Goal: Information Seeking & Learning: Check status

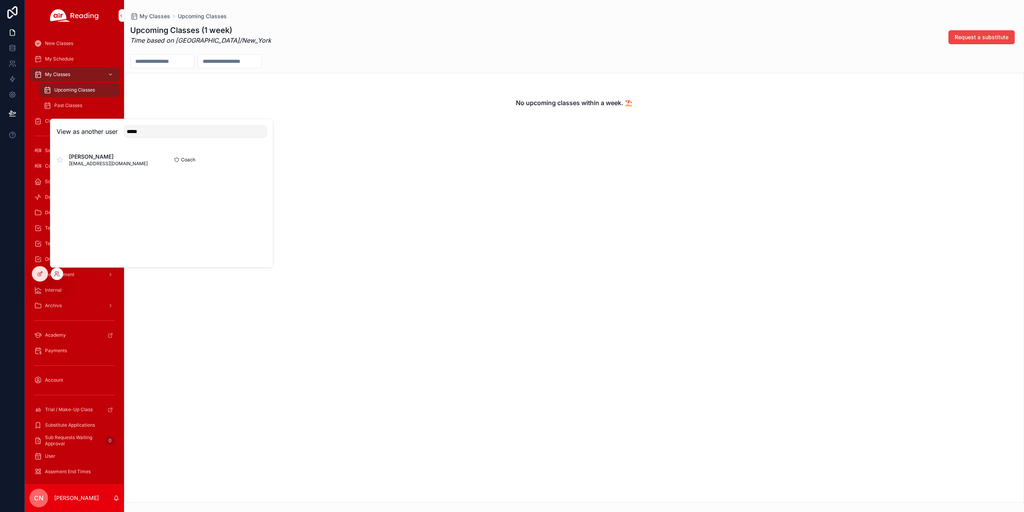
drag, startPoint x: 146, startPoint y: 133, endPoint x: 128, endPoint y: 128, distance: 19.0
click at [123, 128] on div "*****" at bounding box center [192, 131] width 149 height 12
type input "*"
type input "*****"
click at [0, 0] on button "Select" at bounding box center [0, 0] width 0 height 0
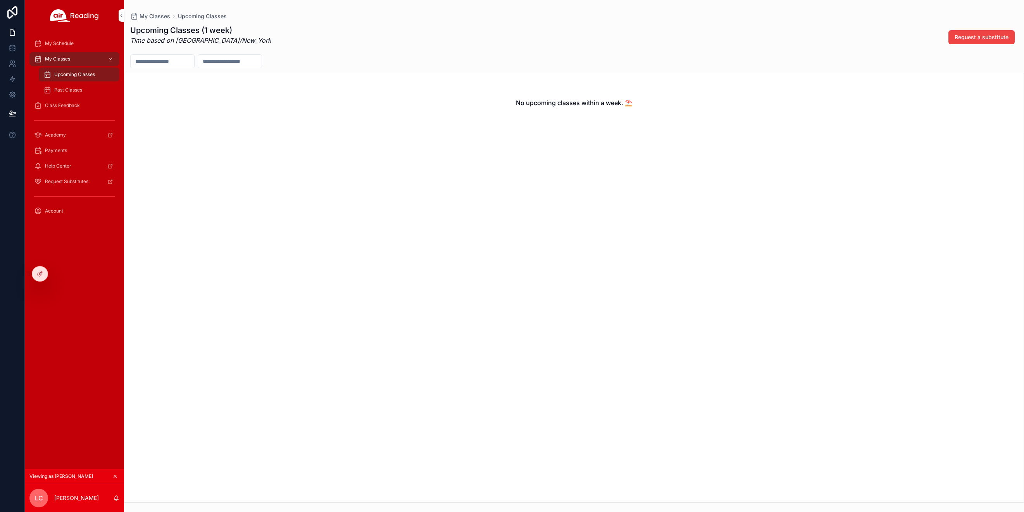
click at [64, 87] on span "Past Classes" at bounding box center [68, 90] width 28 height 6
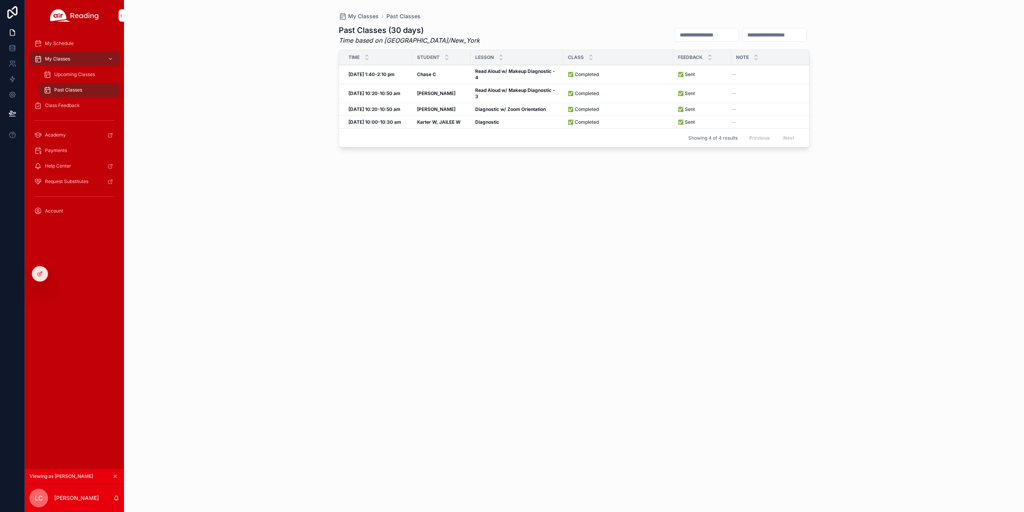
click at [60, 57] on span "My Classes" at bounding box center [57, 59] width 25 height 6
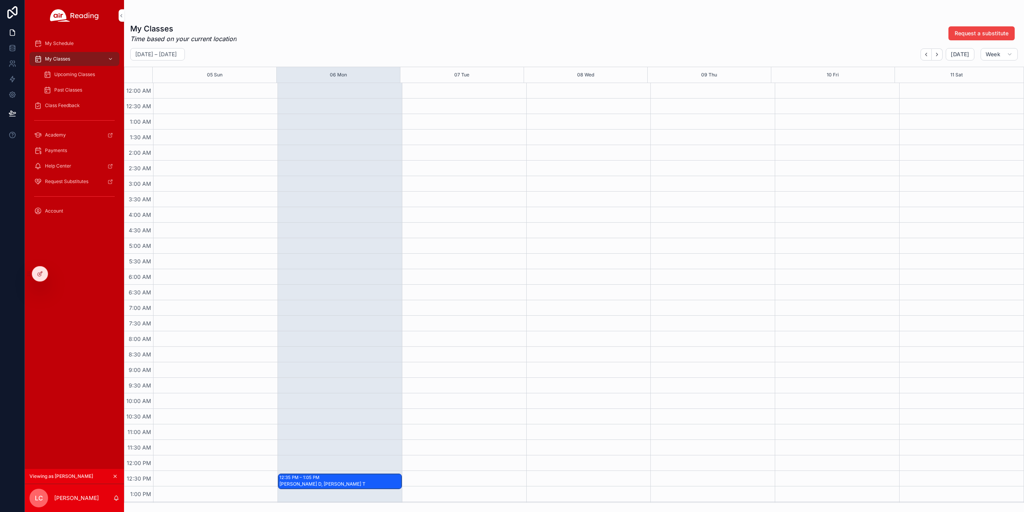
click at [66, 71] on div "Upcoming Classes" at bounding box center [78, 74] width 71 height 12
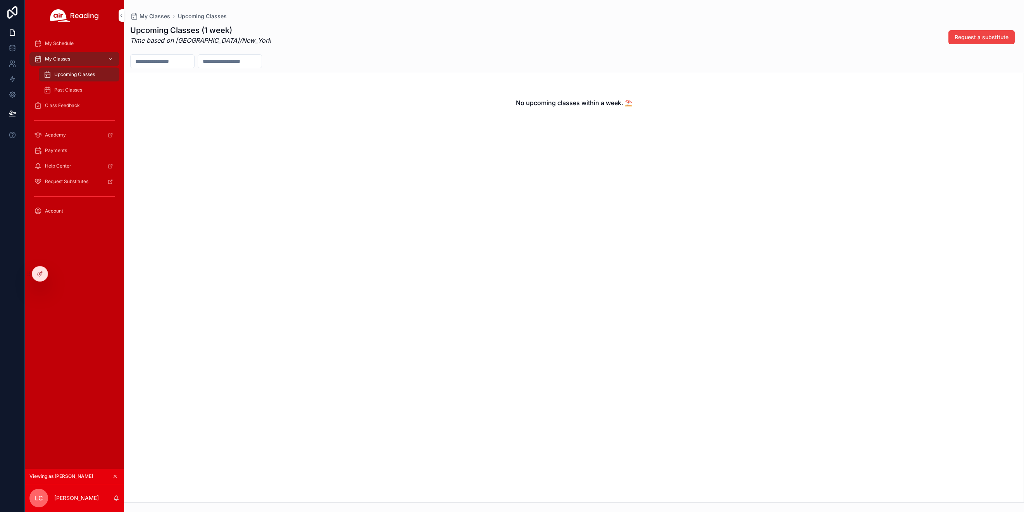
click at [63, 46] on span "My Schedule" at bounding box center [59, 43] width 29 height 6
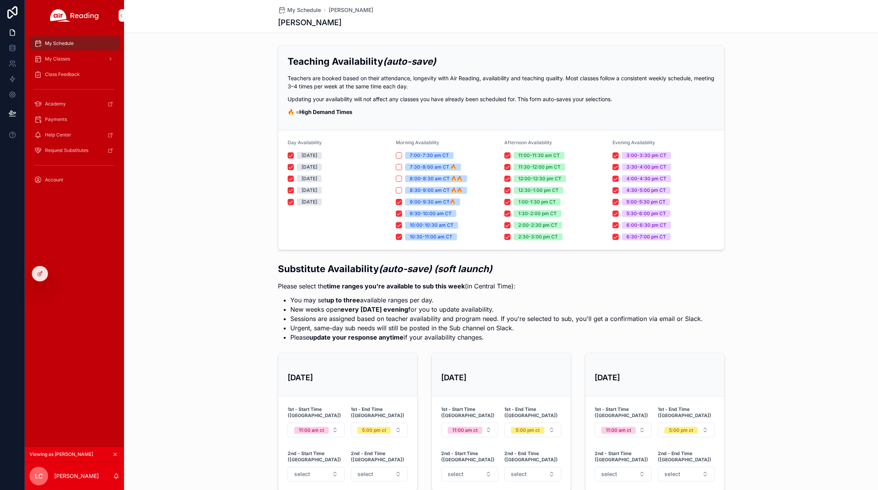
click at [0, 0] on icon at bounding box center [0, 0] width 0 height 0
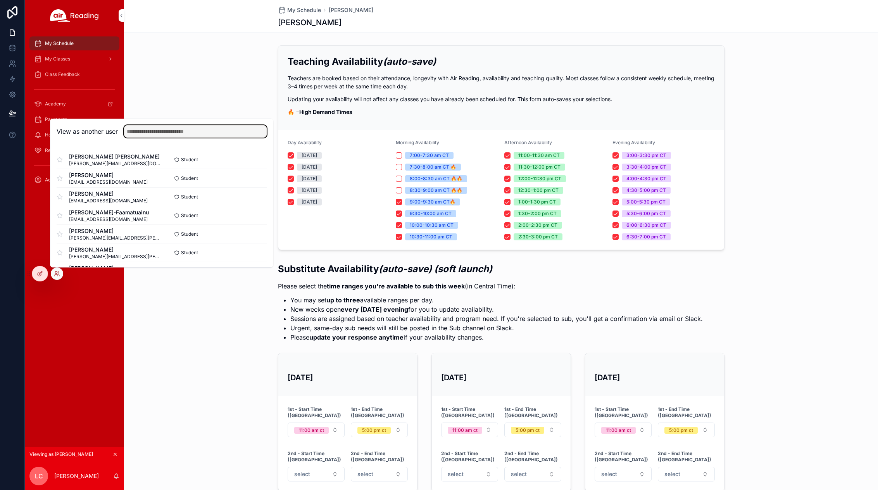
click at [140, 135] on input "text" at bounding box center [195, 131] width 143 height 12
type input "*"
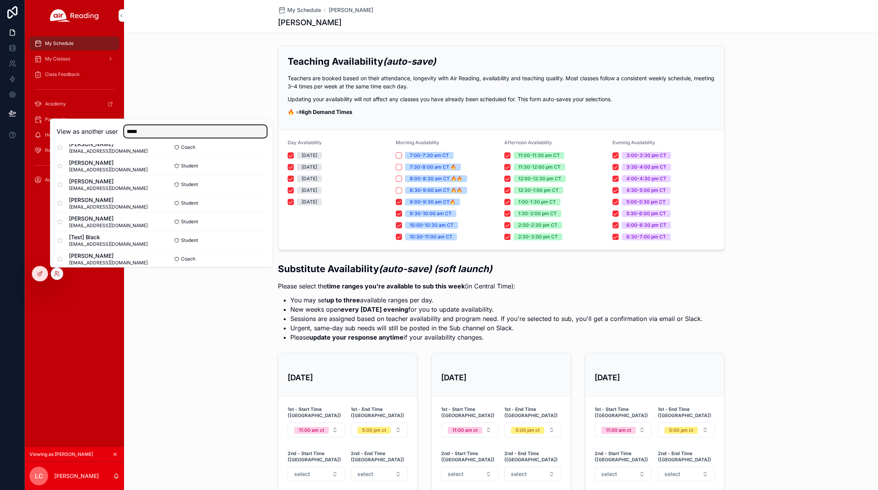
scroll to position [24, 0]
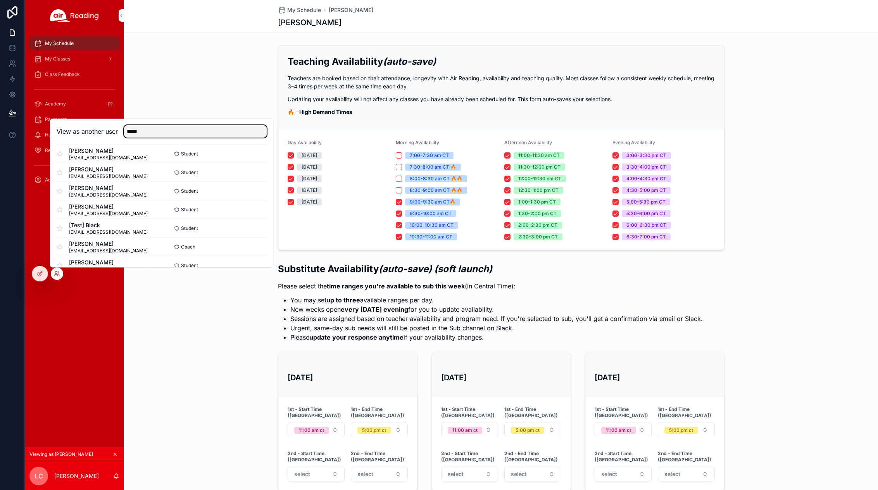
type input "*****"
click at [0, 0] on button "Select" at bounding box center [0, 0] width 0 height 0
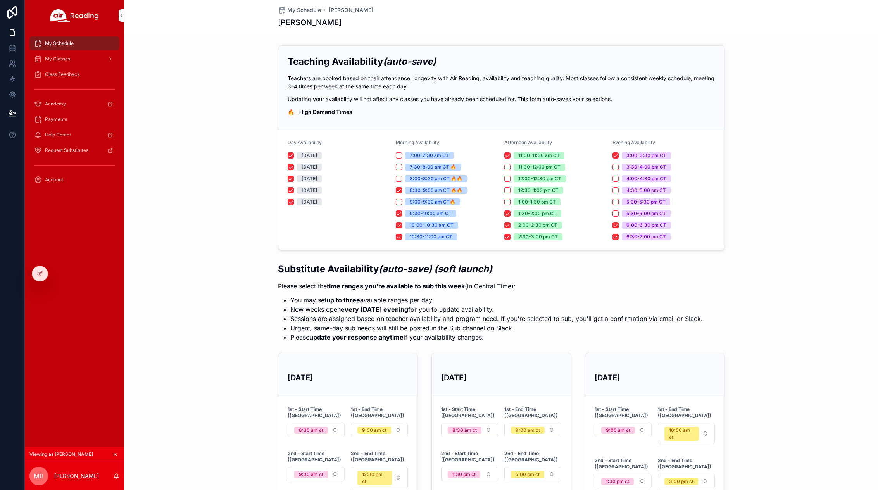
click at [64, 59] on span "My Classes" at bounding box center [57, 59] width 25 height 6
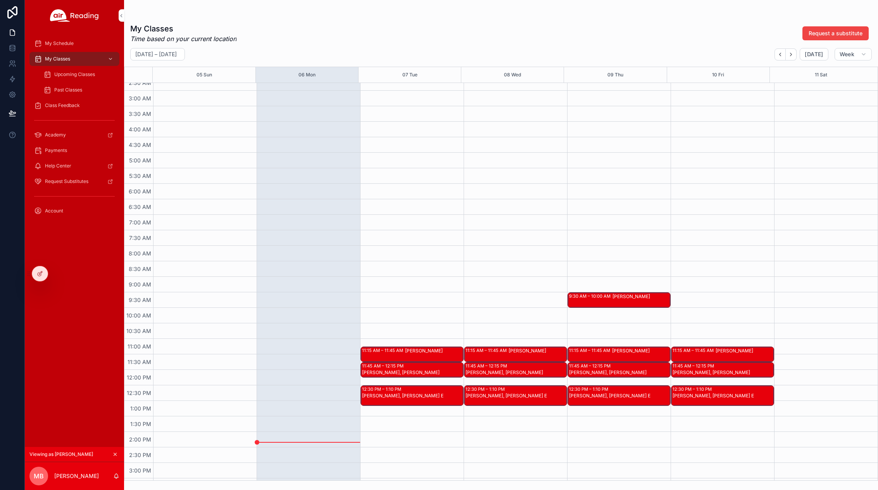
scroll to position [115, 0]
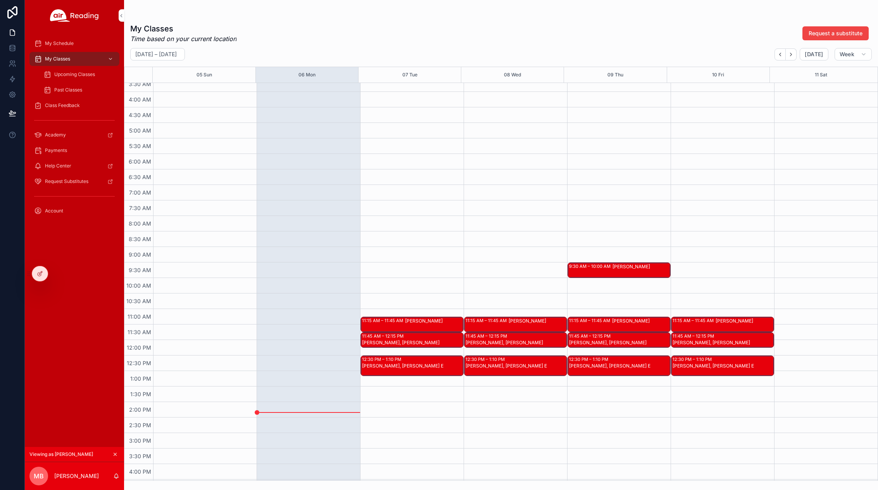
click at [65, 73] on span "Upcoming Classes" at bounding box center [74, 74] width 41 height 6
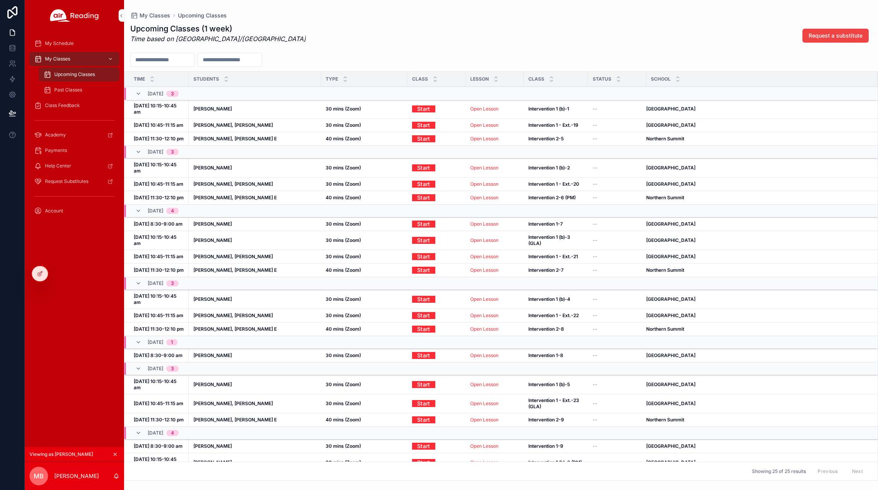
click at [530, 106] on strong "Intervention 1 (b)-1" at bounding box center [548, 109] width 41 height 6
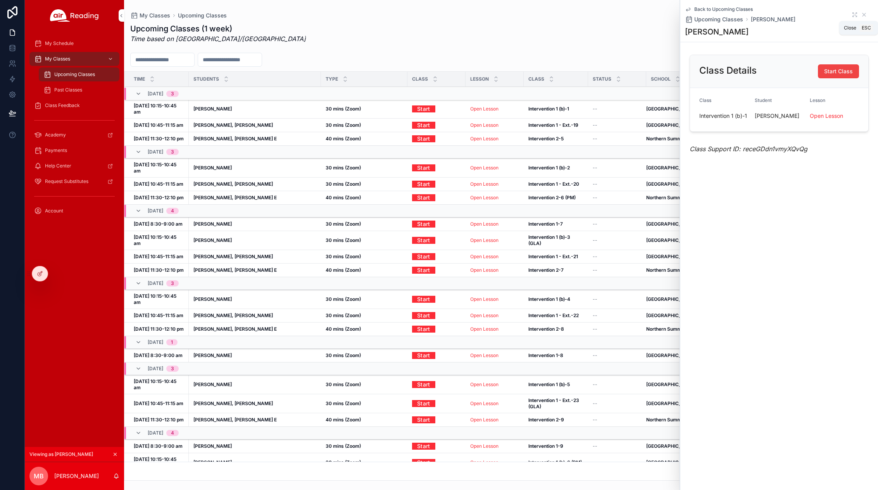
drag, startPoint x: 865, startPoint y: 12, endPoint x: 466, endPoint y: 63, distance: 402.1
click at [865, 12] on icon "scrollable content" at bounding box center [864, 15] width 6 height 6
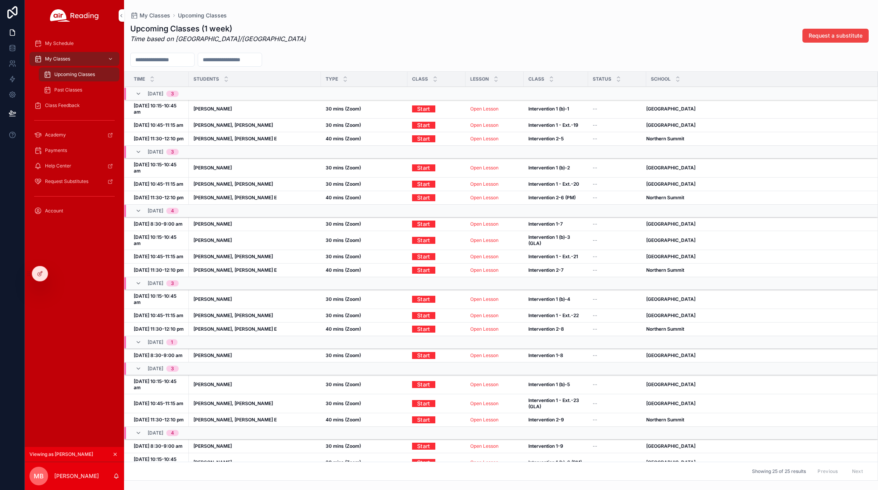
click at [204, 106] on strong "Kylen B" at bounding box center [212, 109] width 38 height 6
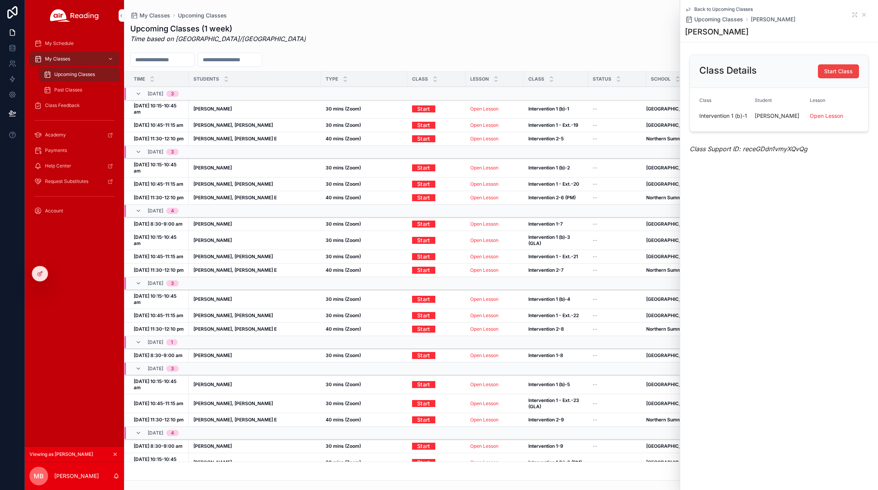
click at [55, 105] on span "Class Feedback" at bounding box center [62, 105] width 35 height 6
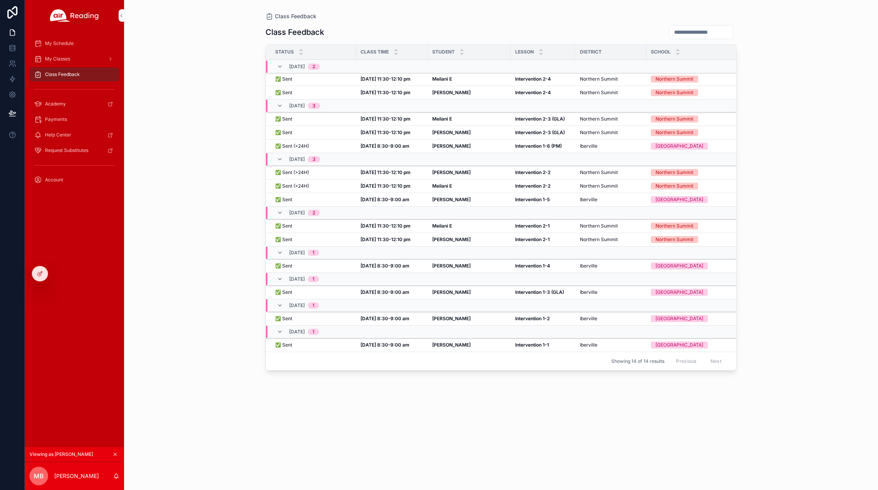
click at [441, 146] on strong "Dylan C" at bounding box center [451, 146] width 38 height 6
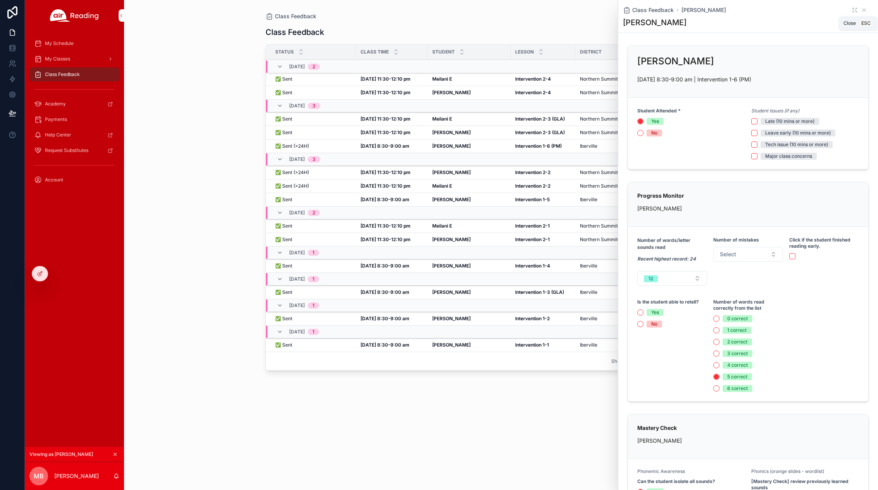
drag, startPoint x: 857, startPoint y: 9, endPoint x: 809, endPoint y: 0, distance: 48.5
click at [863, 9] on icon "scrollable content" at bounding box center [864, 10] width 3 height 3
